Goal: Task Accomplishment & Management: Manage account settings

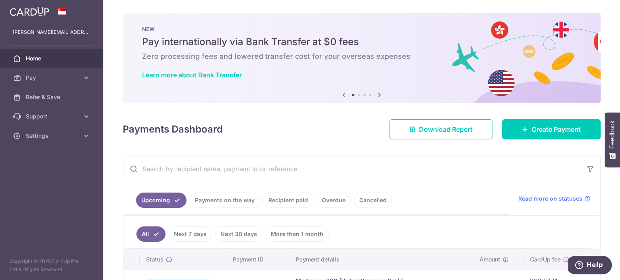
scroll to position [131, 0]
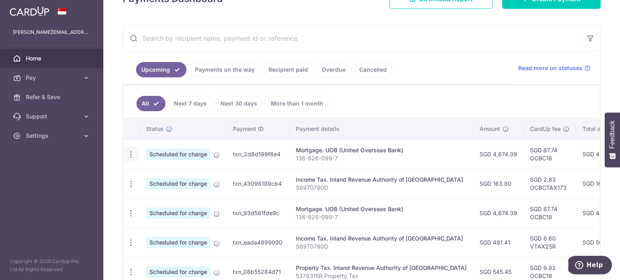
click at [130, 153] on icon "button" at bounding box center [131, 154] width 8 height 8
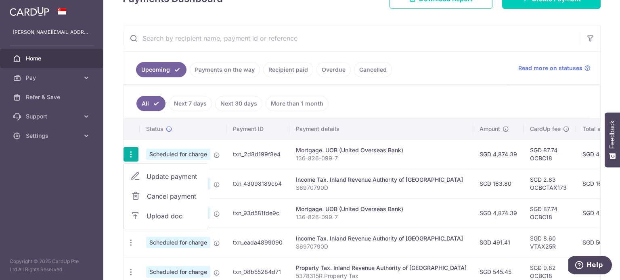
click at [132, 177] on icon at bounding box center [135, 177] width 10 height 10
radio input "true"
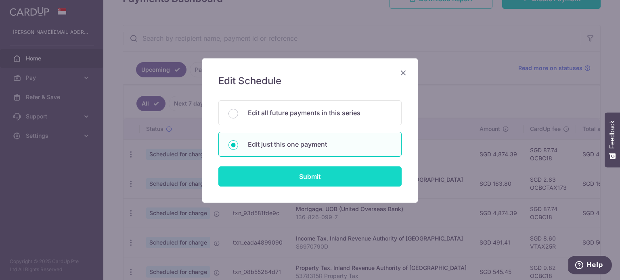
click at [288, 172] on input "Submit" at bounding box center [309, 177] width 183 height 20
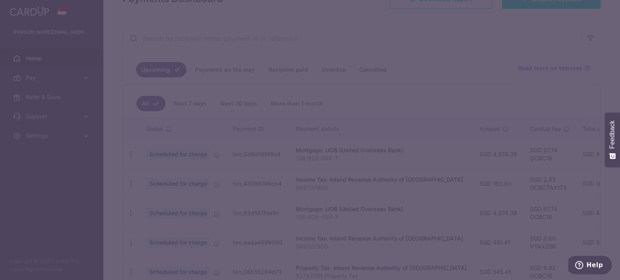
type input "OCBC18"
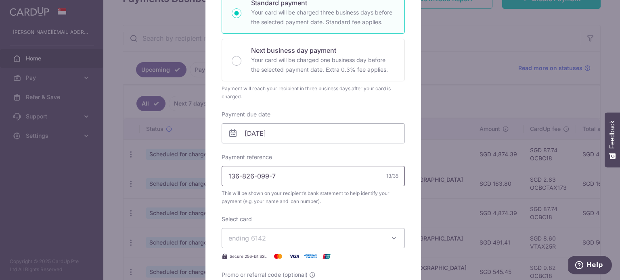
scroll to position [161, 0]
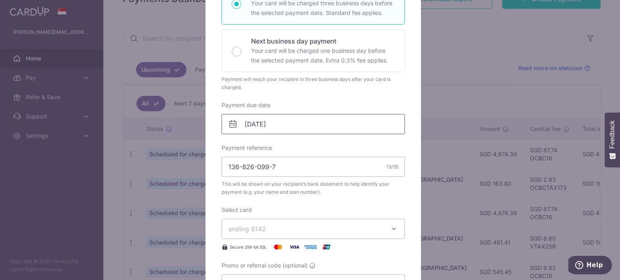
click at [260, 126] on input "17/10/2025" at bounding box center [313, 124] width 183 height 20
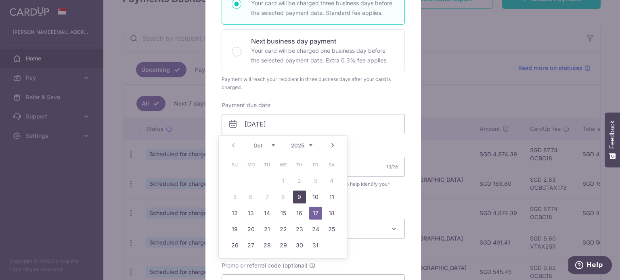
click at [300, 195] on link "9" at bounding box center [299, 197] width 13 height 13
type input "[DATE]"
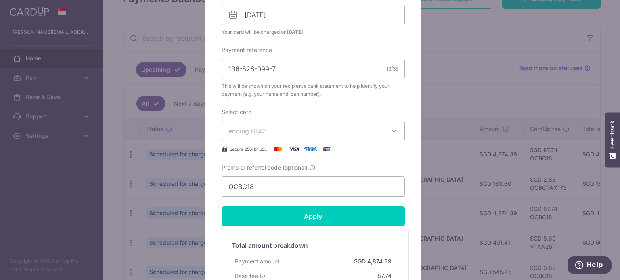
scroll to position [282, 0]
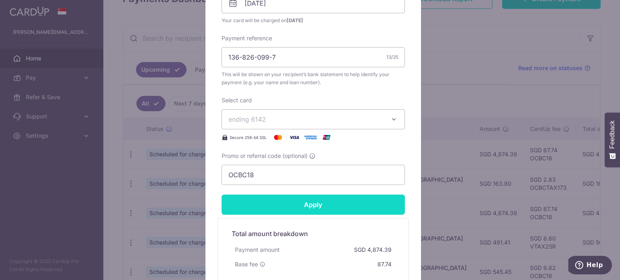
click at [310, 201] on input "Apply" at bounding box center [313, 205] width 183 height 20
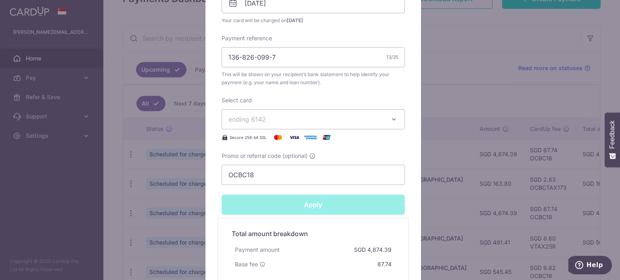
type input "Successfully Applied"
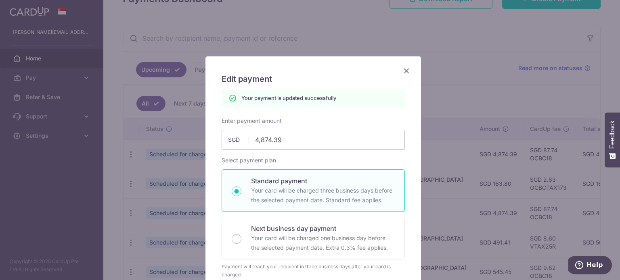
scroll to position [0, 0]
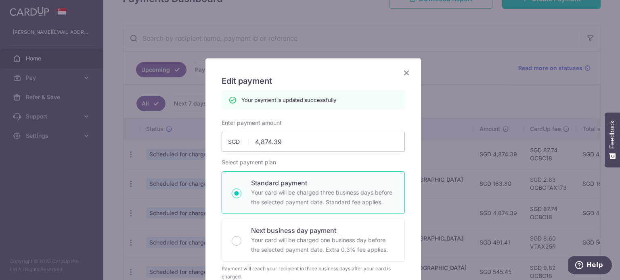
click at [403, 73] on icon "Close" at bounding box center [406, 73] width 10 height 10
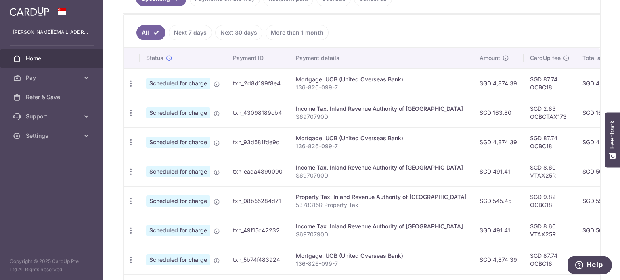
scroll to position [211, 0]
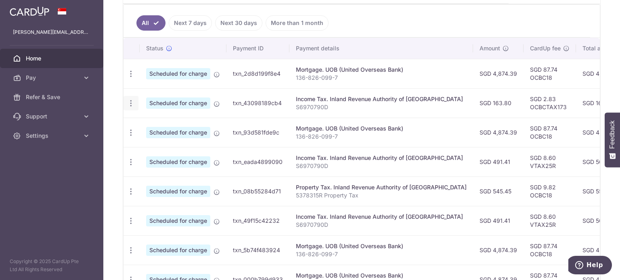
click at [130, 102] on icon "button" at bounding box center [131, 103] width 8 height 8
click at [176, 123] on span "Update payment" at bounding box center [173, 126] width 55 height 10
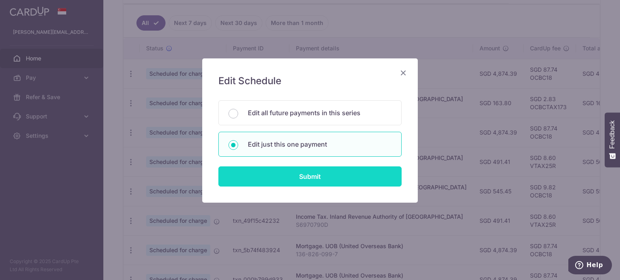
click at [305, 176] on input "Submit" at bounding box center [309, 177] width 183 height 20
radio input "true"
type input "163.80"
type input "[DATE]"
type input "S6970790D"
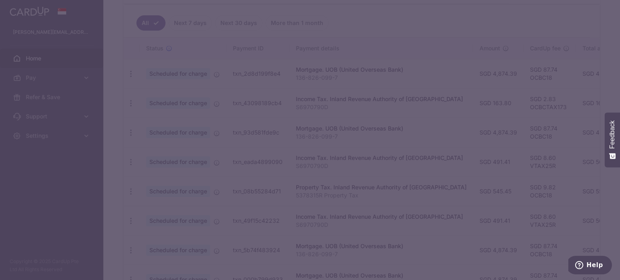
type input "OCBCTAX173"
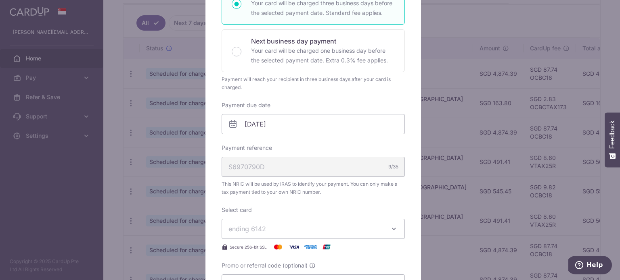
scroll to position [121, 0]
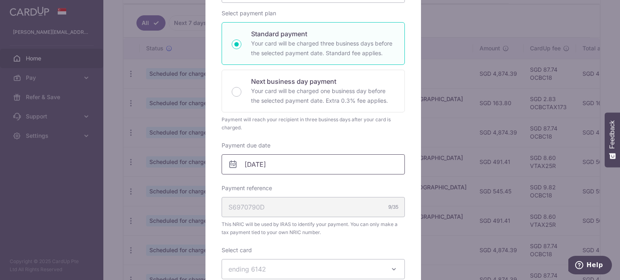
click at [270, 164] on input "[DATE]" at bounding box center [313, 165] width 183 height 20
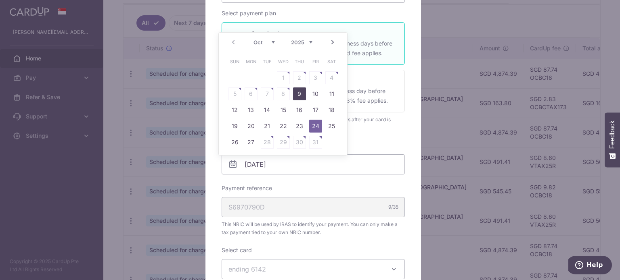
click at [300, 96] on link "9" at bounding box center [299, 94] width 13 height 13
type input "[DATE]"
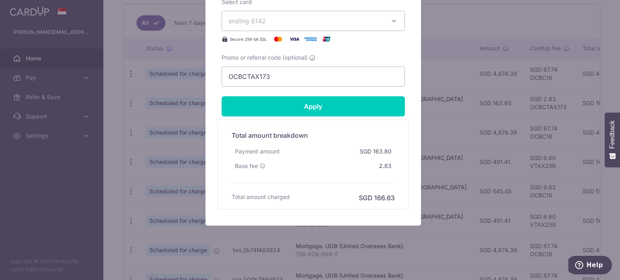
scroll to position [512, 0]
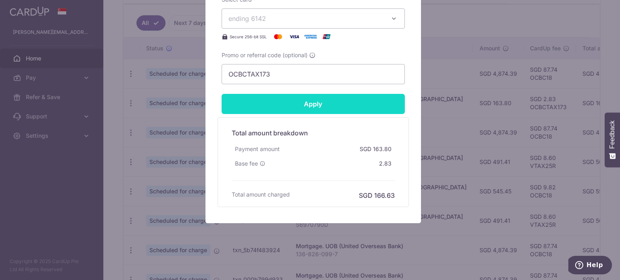
click at [318, 105] on input "Apply" at bounding box center [313, 104] width 183 height 20
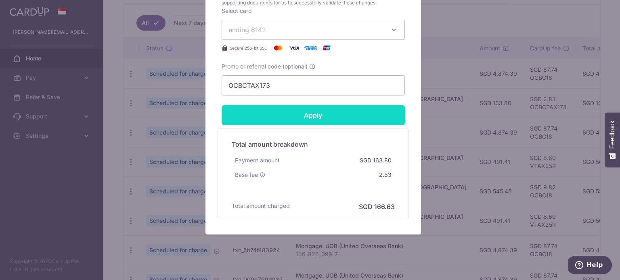
scroll to position [523, 0]
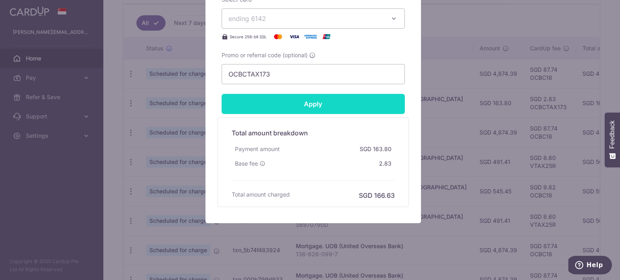
click at [312, 103] on input "Apply" at bounding box center [313, 104] width 183 height 20
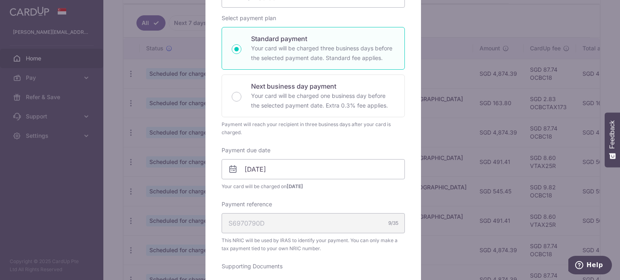
scroll to position [0, 0]
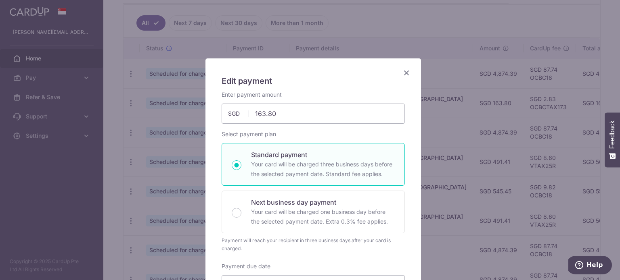
click at [403, 72] on icon "Close" at bounding box center [406, 73] width 10 height 10
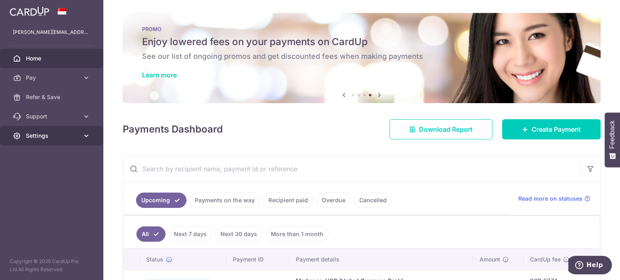
click at [82, 134] on link "Settings" at bounding box center [51, 135] width 103 height 19
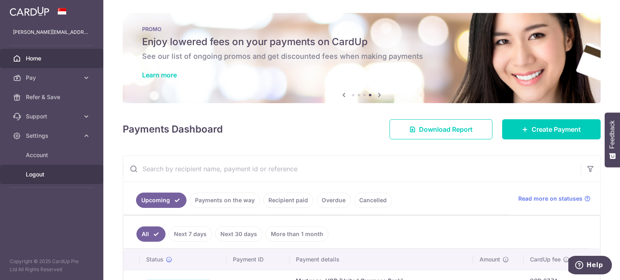
click at [49, 174] on span "Logout" at bounding box center [52, 175] width 53 height 8
